Goal: Browse casually

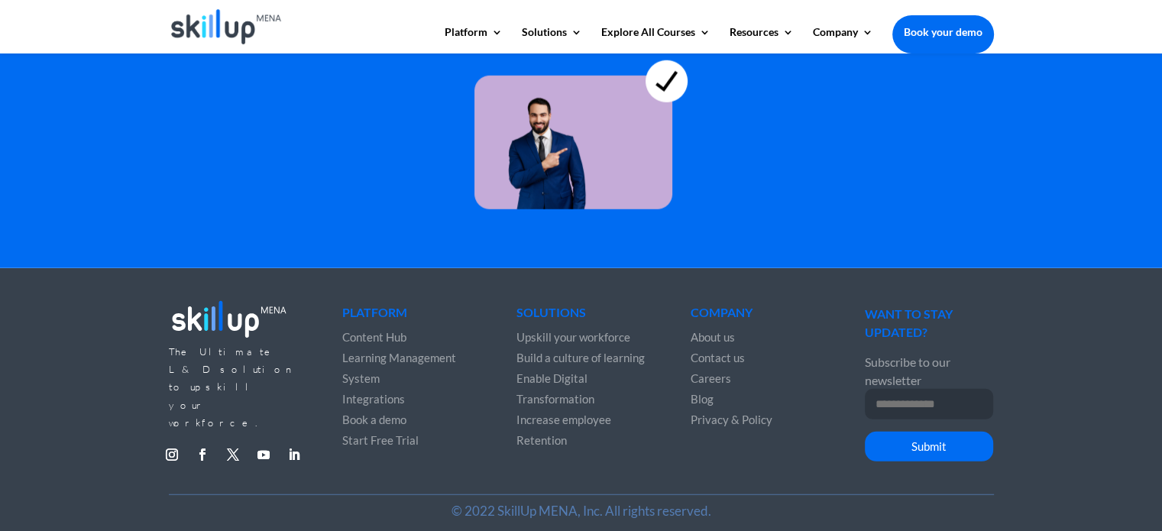
scroll to position [4299, 0]
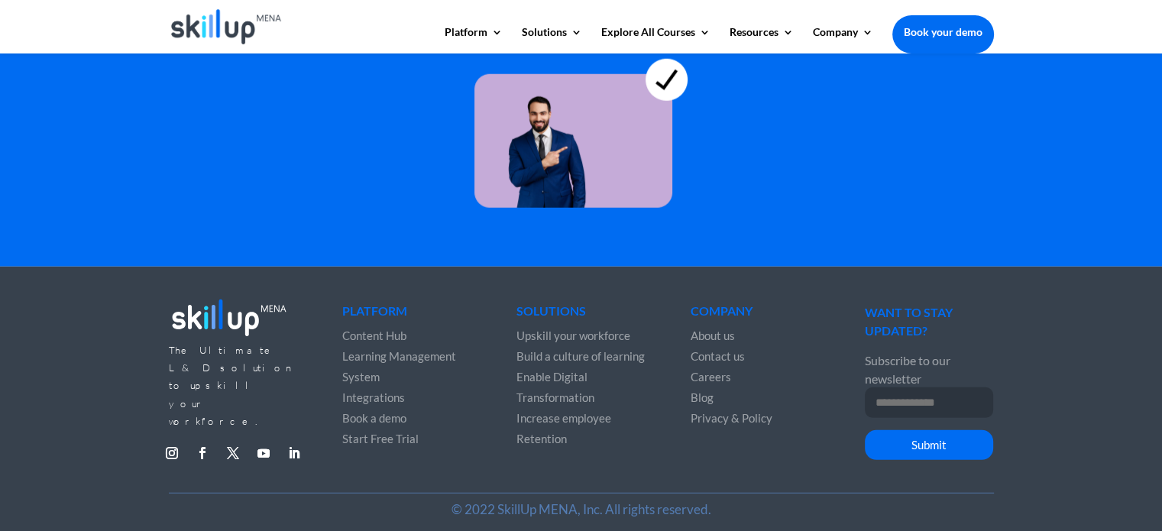
click at [926, 393] on input "Email Address *" at bounding box center [929, 402] width 128 height 31
click at [174, 441] on link "Follow" at bounding box center [172, 453] width 24 height 24
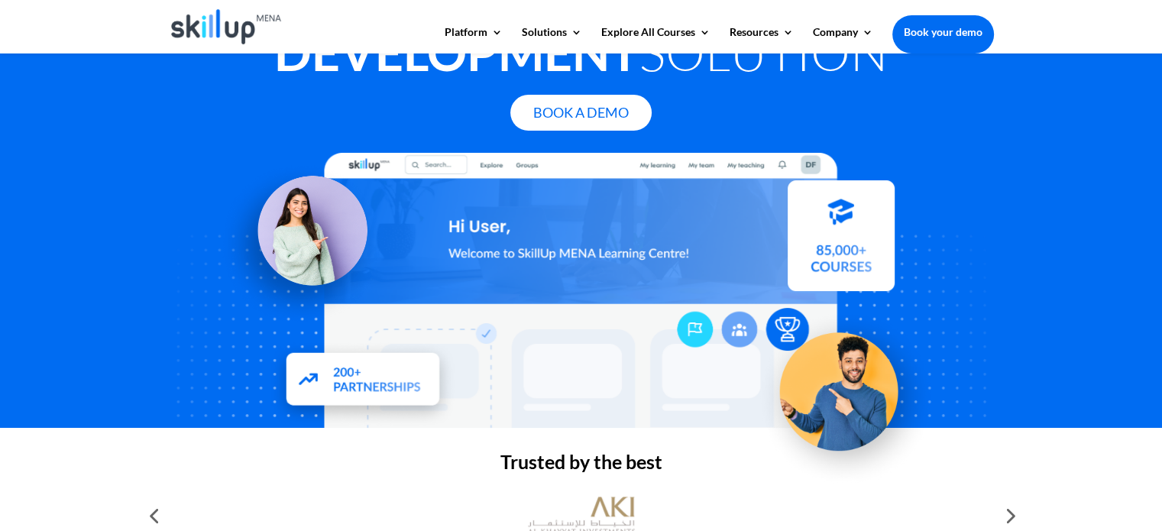
scroll to position [0, 0]
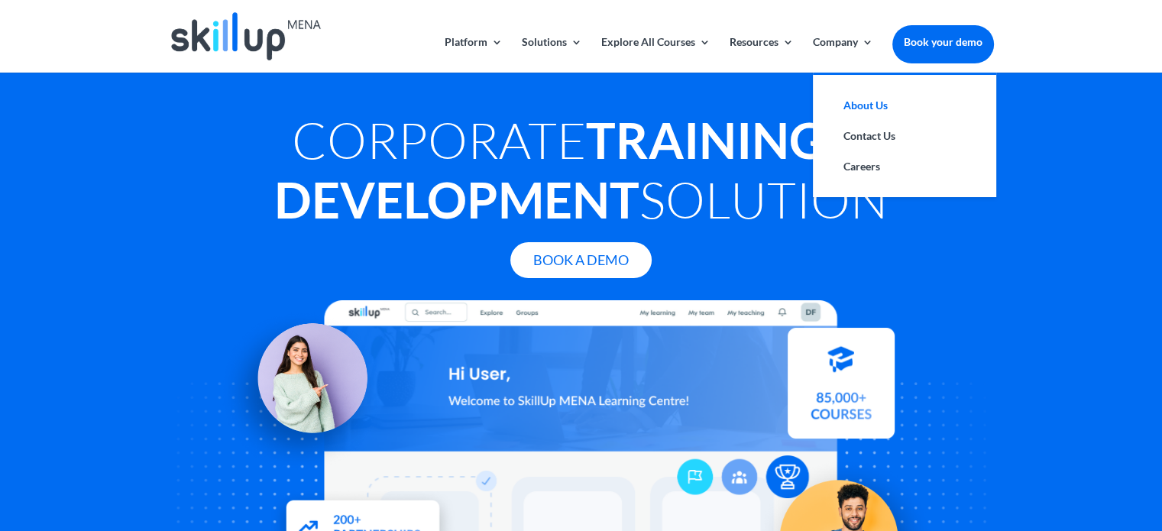
click at [860, 102] on link "About Us" at bounding box center [904, 105] width 153 height 31
